Goal: Check status: Check status

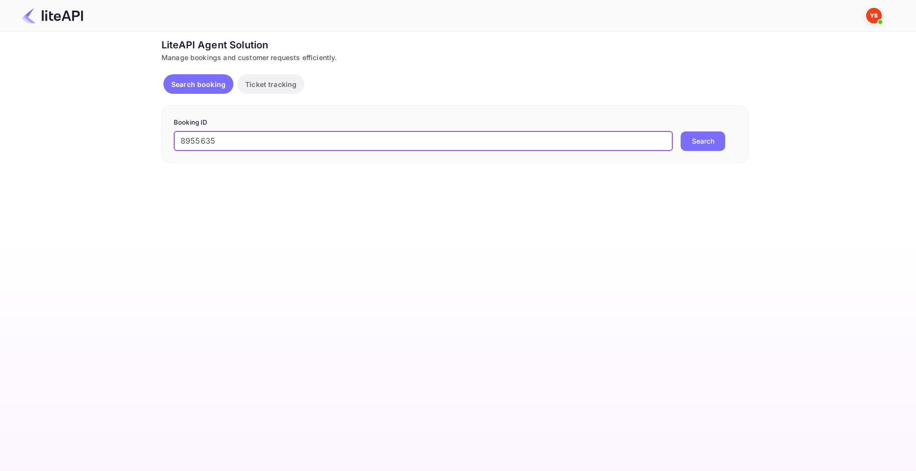
type input "8955635"
click at [680, 132] on button "Search" at bounding box center [702, 142] width 45 height 20
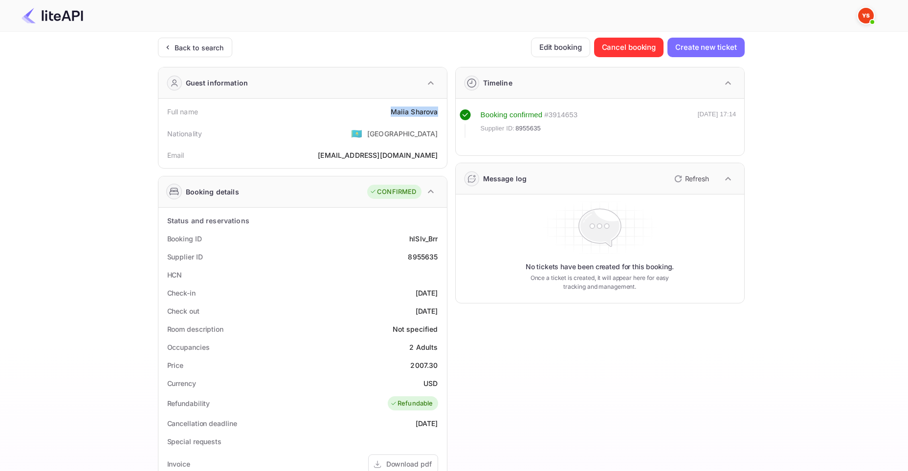
drag, startPoint x: 390, startPoint y: 111, endPoint x: 436, endPoint y: 112, distance: 46.0
click at [436, 112] on div "Full name [PERSON_NAME]" at bounding box center [302, 112] width 281 height 18
copy div "[PERSON_NAME]"
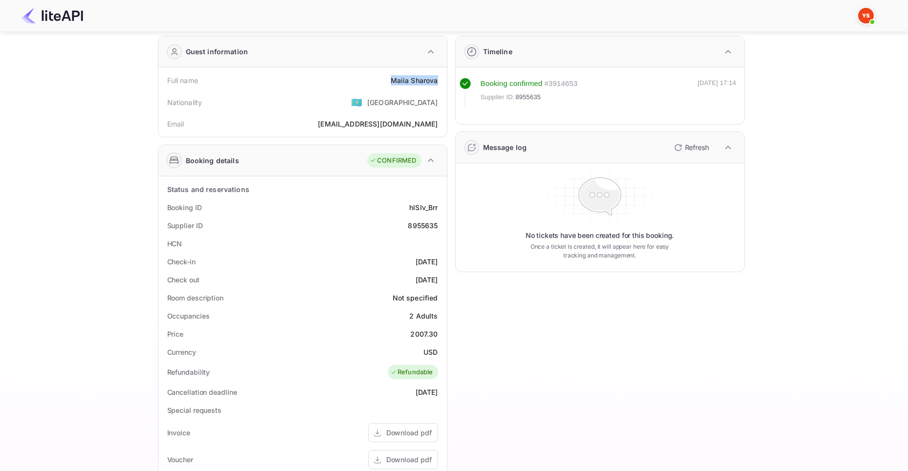
scroll to position [98, 0]
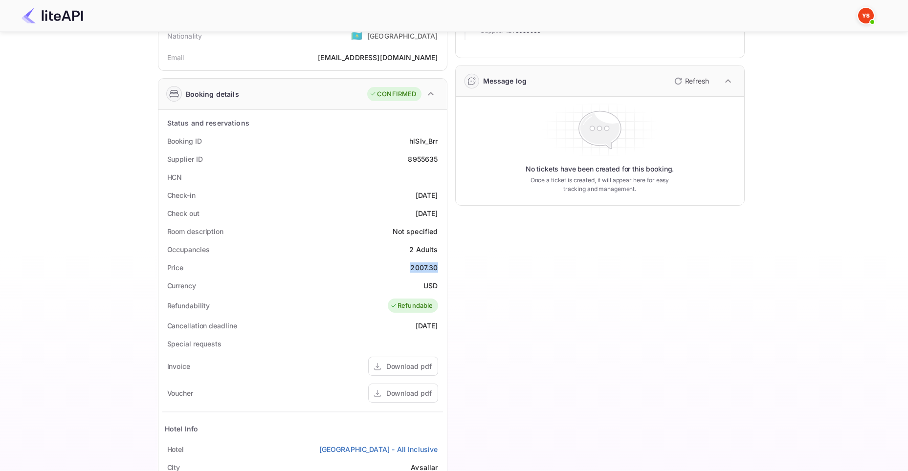
drag, startPoint x: 411, startPoint y: 268, endPoint x: 441, endPoint y: 273, distance: 30.3
click at [441, 273] on div "Price 2007.30" at bounding box center [302, 268] width 281 height 18
copy div "2007.30"
drag, startPoint x: 422, startPoint y: 287, endPoint x: 436, endPoint y: 283, distance: 14.6
click at [437, 285] on div "Currency USD" at bounding box center [302, 286] width 281 height 18
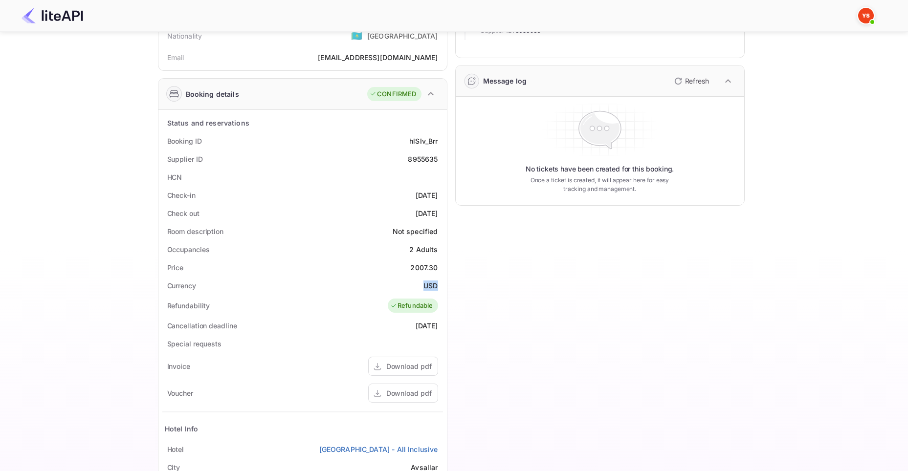
copy div "USD"
